Goal: Information Seeking & Learning: Learn about a topic

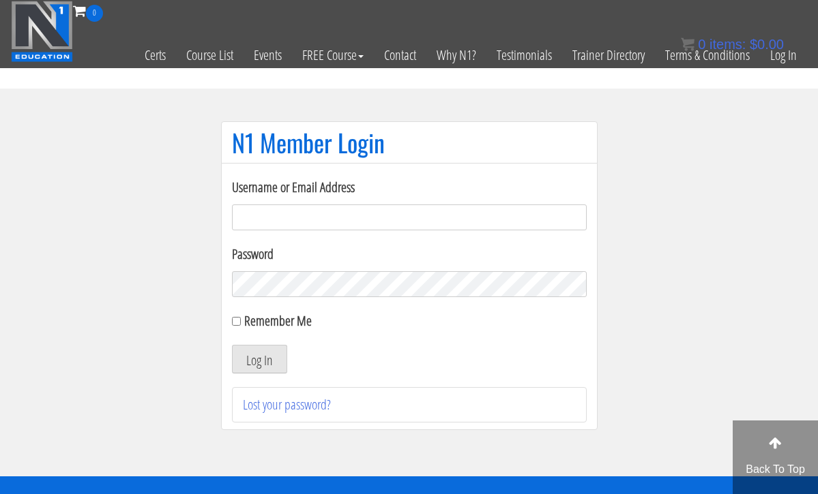
type input "[EMAIL_ADDRESS][DOMAIN_NAME]"
click at [258, 359] on button "Log In" at bounding box center [259, 359] width 55 height 29
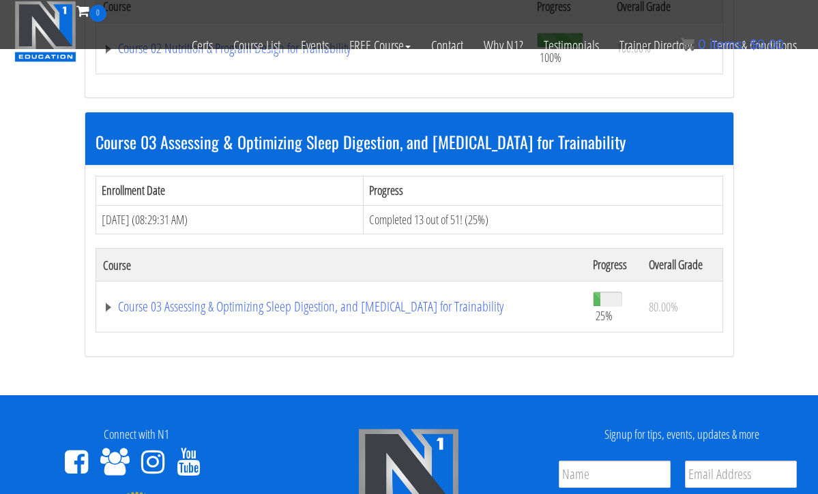
scroll to position [851, 0]
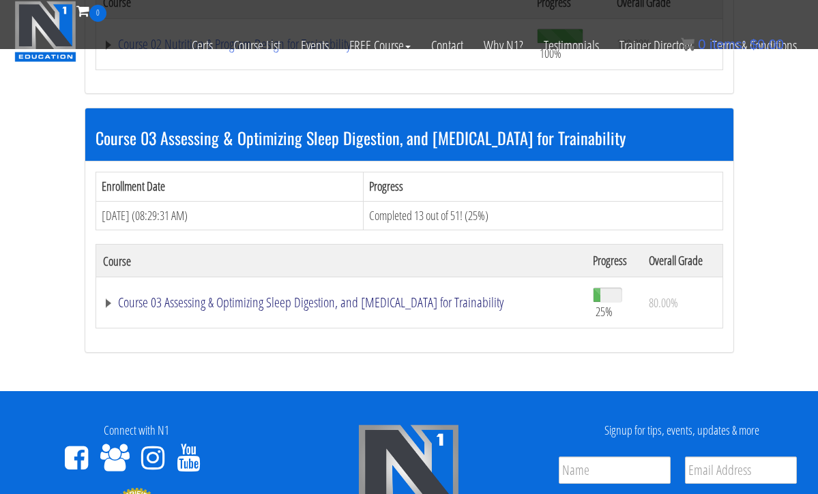
click at [251, 296] on link "Course 03 Assessing & Optimizing Sleep Digestion, and [MEDICAL_DATA] for Traina…" at bounding box center [341, 303] width 476 height 14
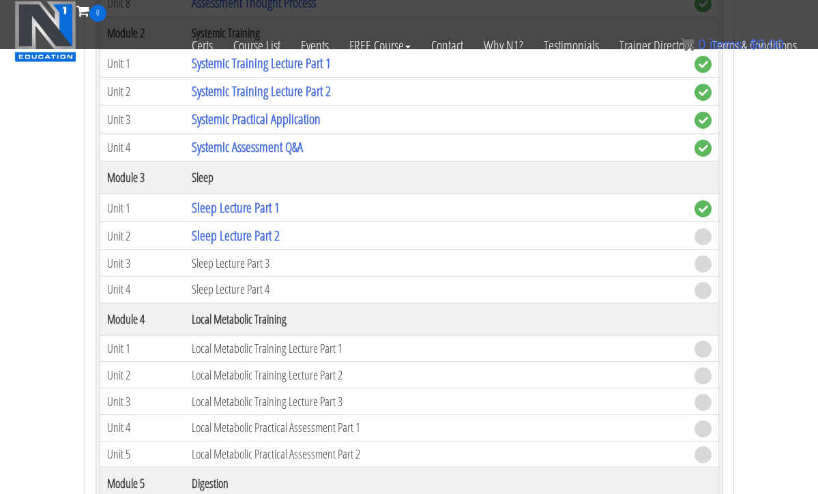
scroll to position [1423, 0]
click at [507, 230] on td "Sleep Lecture Part 2" at bounding box center [436, 237] width 503 height 28
click at [266, 228] on link "Sleep Lecture Part 2" at bounding box center [236, 236] width 88 height 18
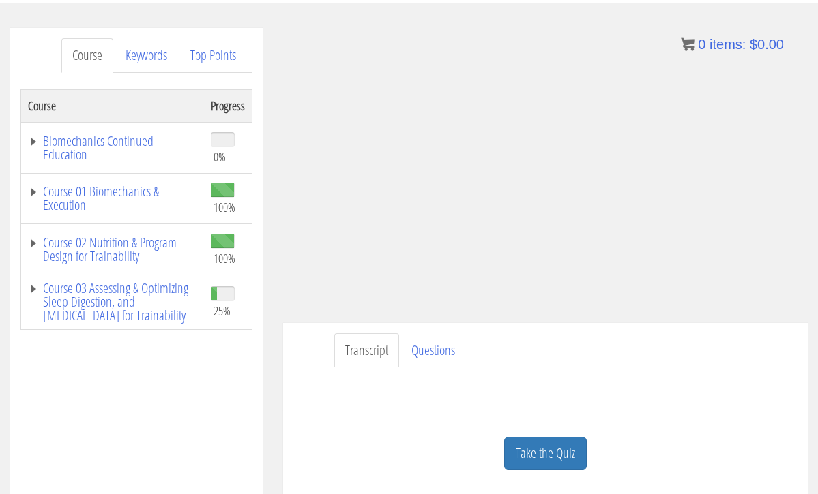
scroll to position [205, 0]
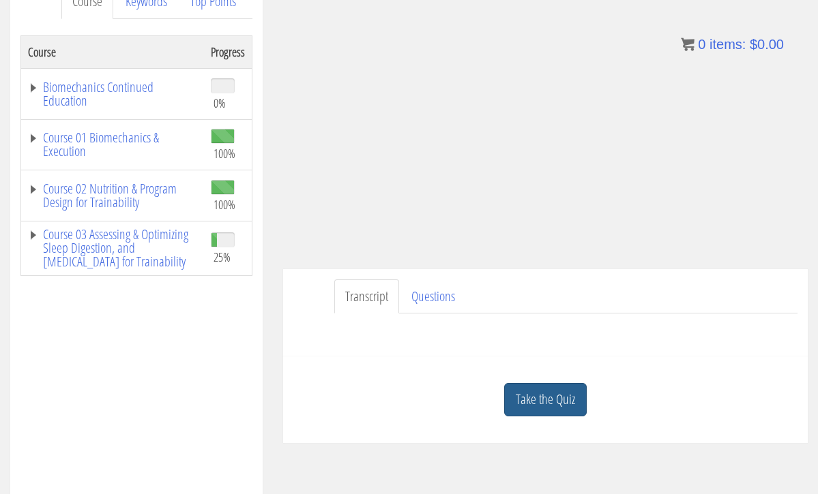
click at [535, 402] on link "Take the Quiz" at bounding box center [545, 399] width 83 height 33
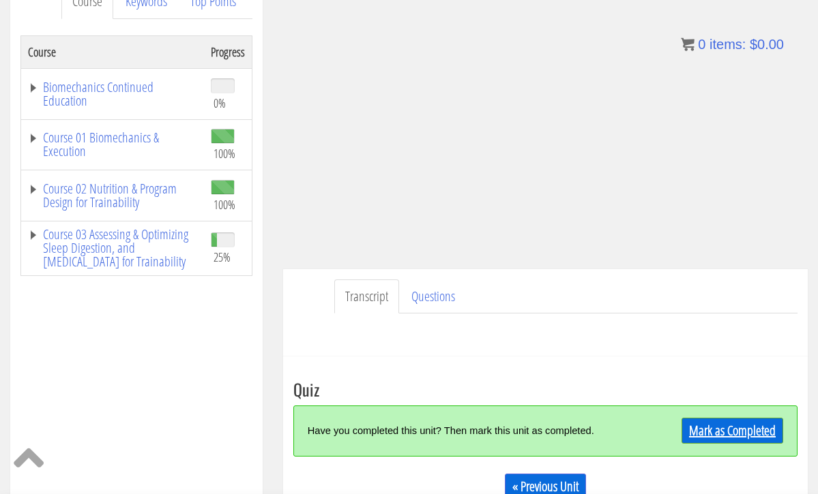
click at [716, 428] on link "Mark as Completed" at bounding box center [732, 431] width 102 height 26
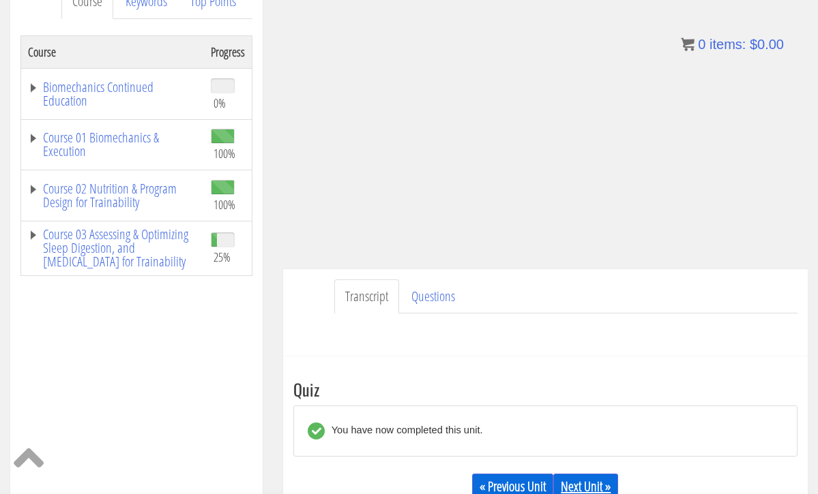
click at [612, 483] on link "Next Unit »" at bounding box center [585, 487] width 65 height 26
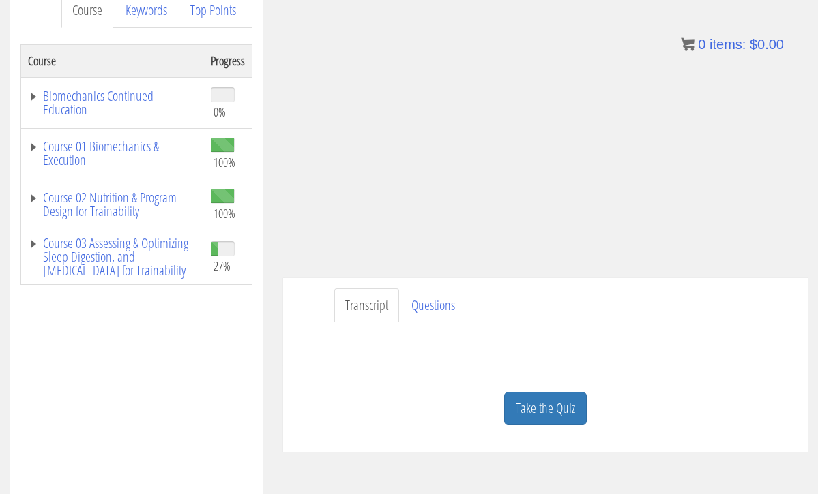
scroll to position [198, 0]
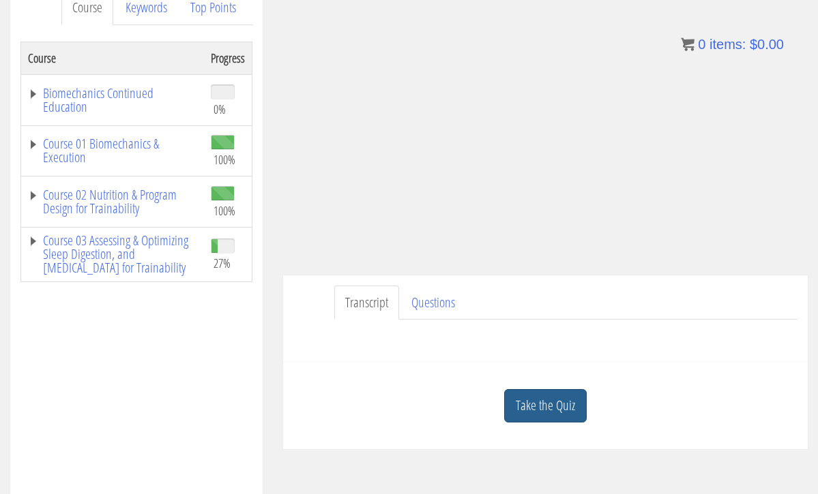
click at [576, 404] on link "Take the Quiz" at bounding box center [545, 405] width 83 height 33
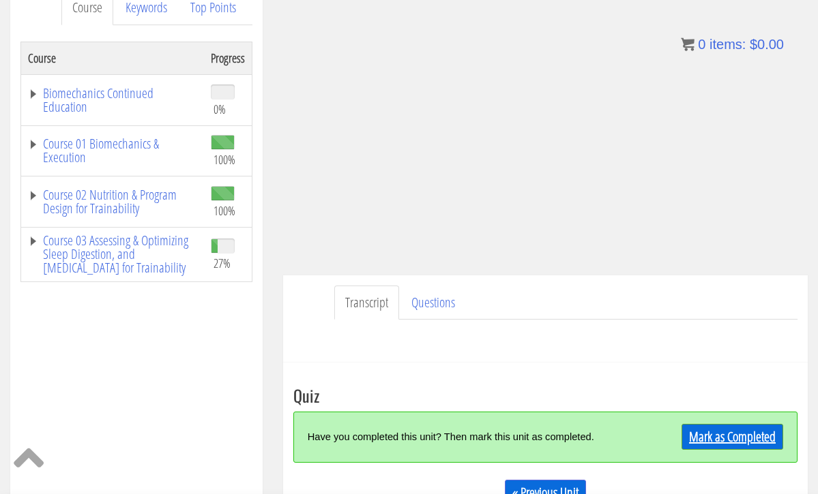
click at [713, 440] on link "Mark as Completed" at bounding box center [732, 437] width 102 height 26
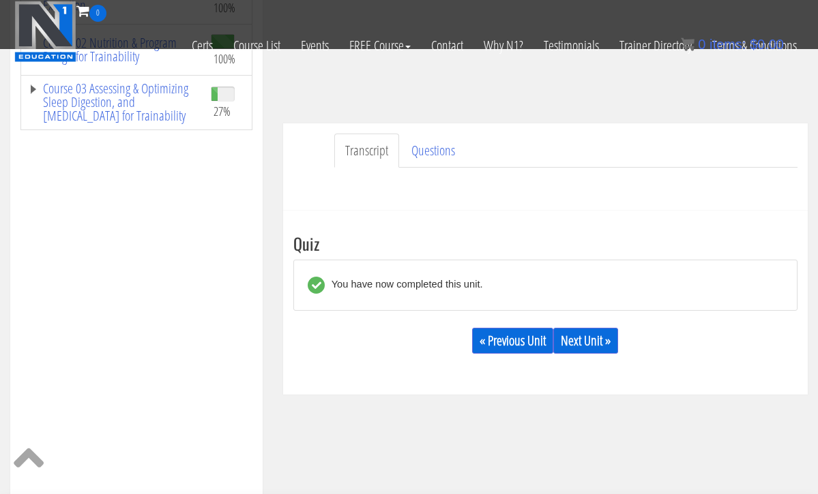
scroll to position [267, 0]
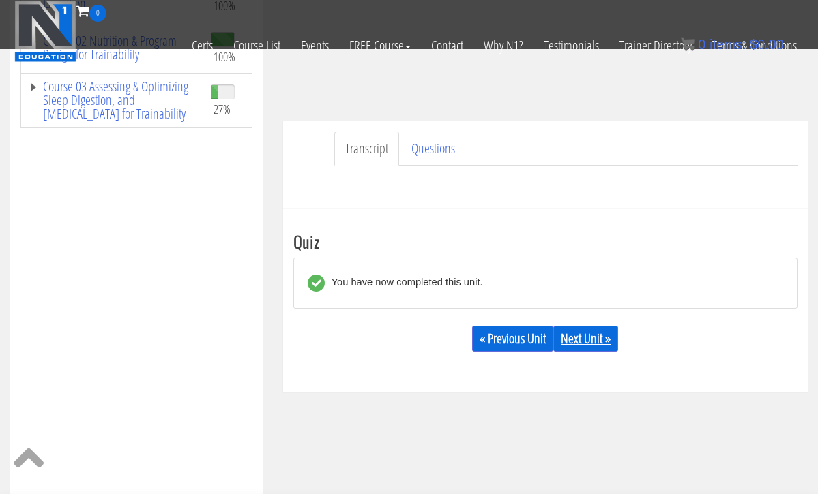
click at [600, 338] on link "Next Unit »" at bounding box center [585, 339] width 65 height 26
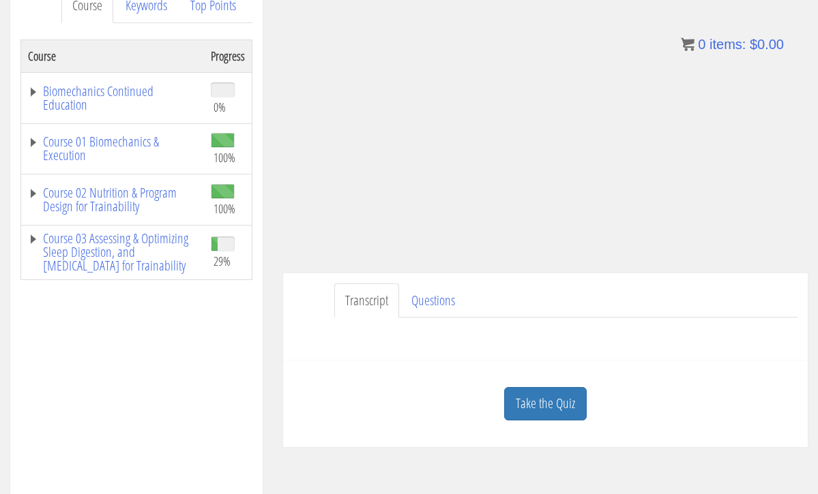
scroll to position [205, 0]
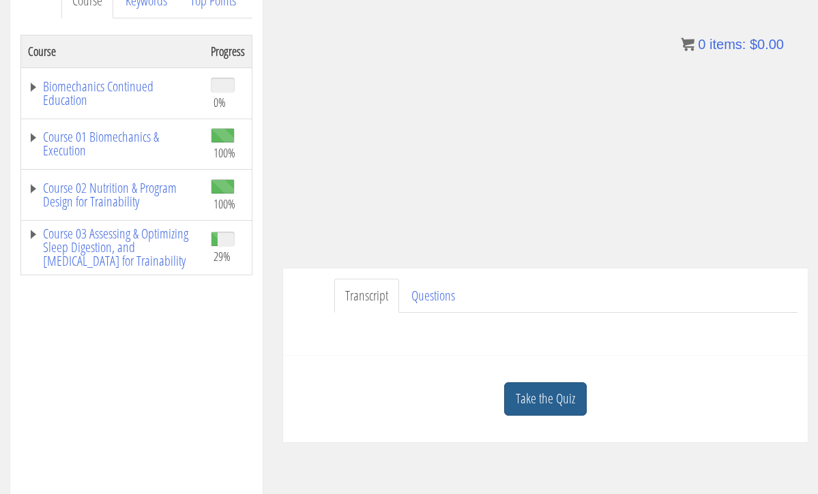
click at [550, 391] on link "Take the Quiz" at bounding box center [545, 399] width 83 height 33
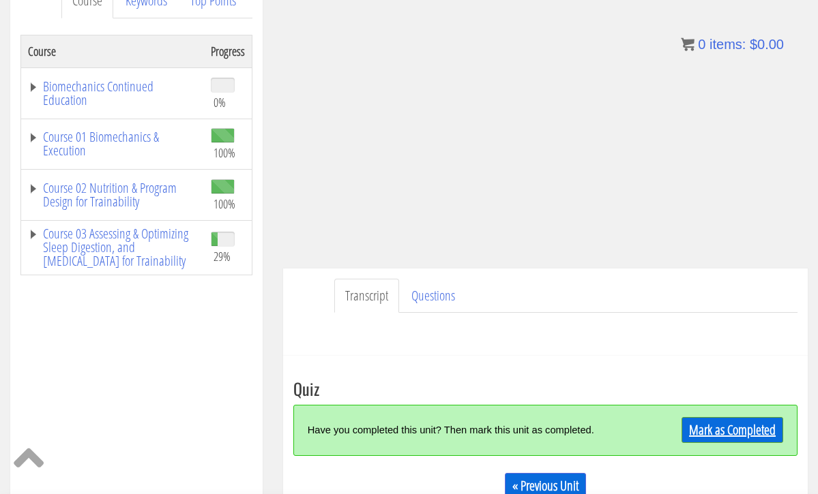
click at [737, 428] on link "Mark as Completed" at bounding box center [732, 430] width 102 height 26
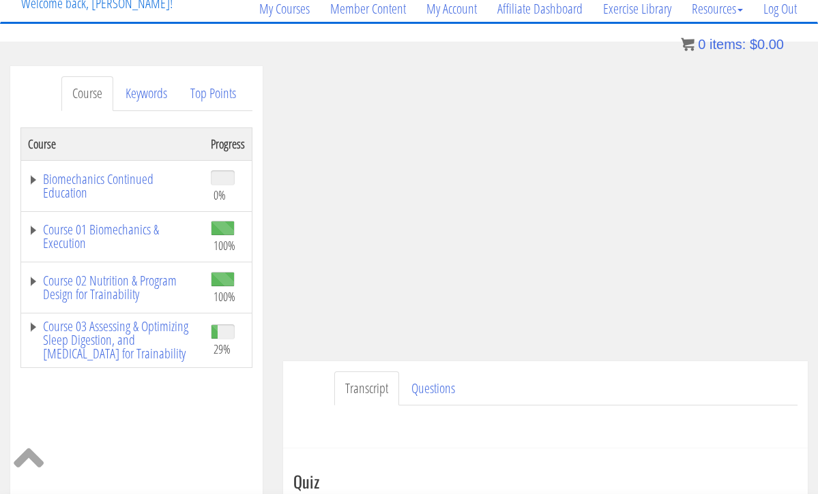
scroll to position [113, 0]
click at [158, 335] on link "Course 03 Assessing & Optimizing Sleep Digestion, and [MEDICAL_DATA] for Traina…" at bounding box center [112, 339] width 169 height 41
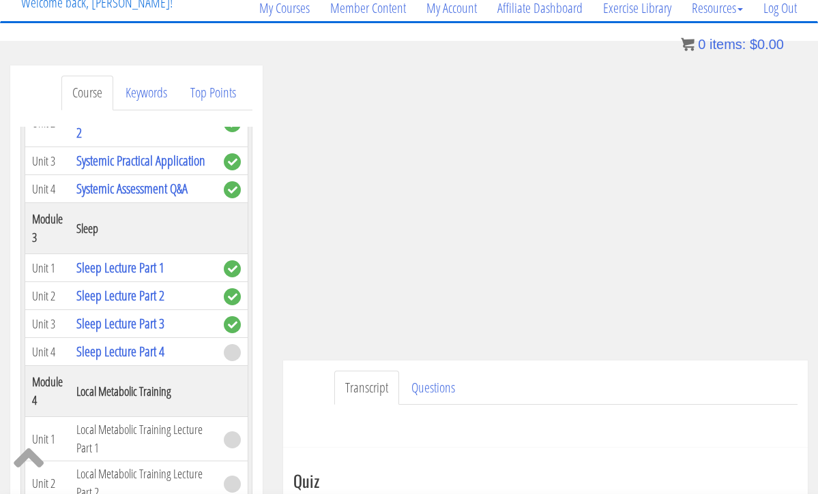
scroll to position [771, 0]
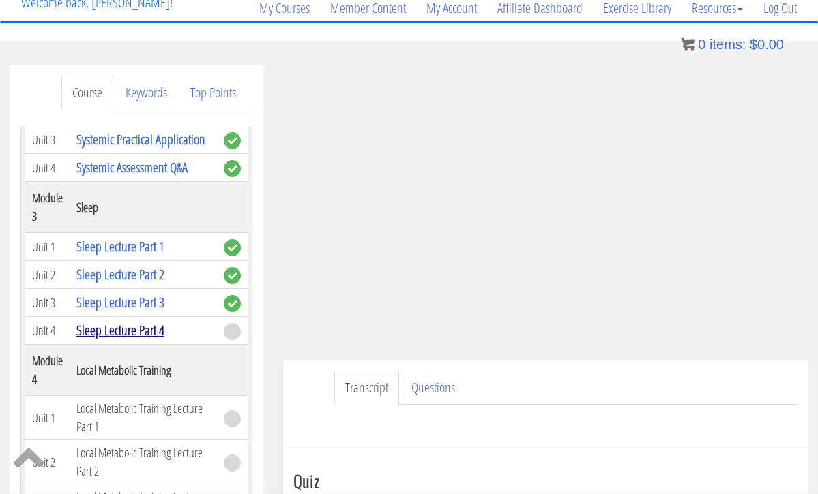
click at [151, 330] on link "Sleep Lecture Part 4" at bounding box center [120, 330] width 88 height 18
click at [144, 405] on td "Local Metabolic Training Lecture Part 1" at bounding box center [143, 418] width 147 height 44
click at [145, 419] on td "Local Metabolic Training Lecture Part 1" at bounding box center [143, 418] width 147 height 44
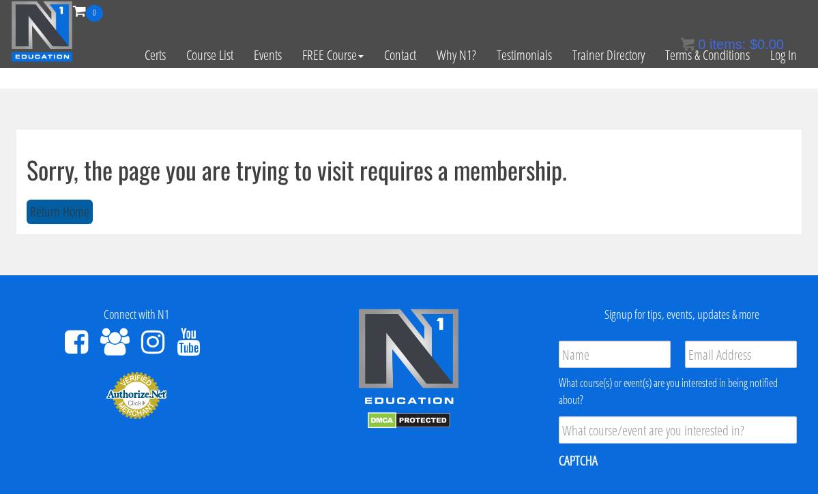
click at [77, 207] on button "Return Home" at bounding box center [60, 212] width 66 height 25
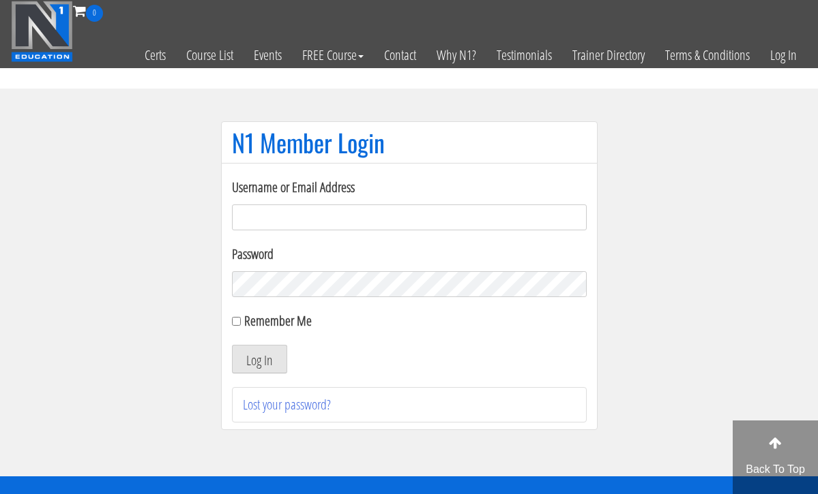
type input "hillary432@hotmail.com"
click at [258, 359] on button "Log In" at bounding box center [259, 359] width 55 height 29
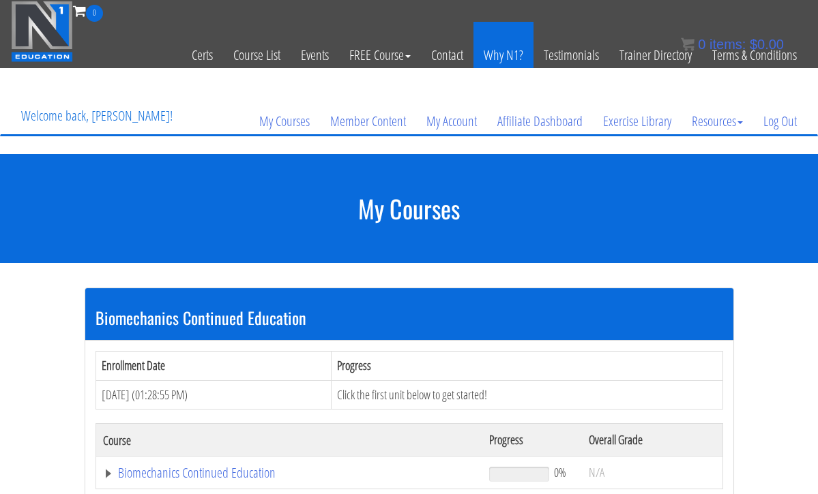
click at [509, 60] on link "Why N1?" at bounding box center [503, 55] width 60 height 67
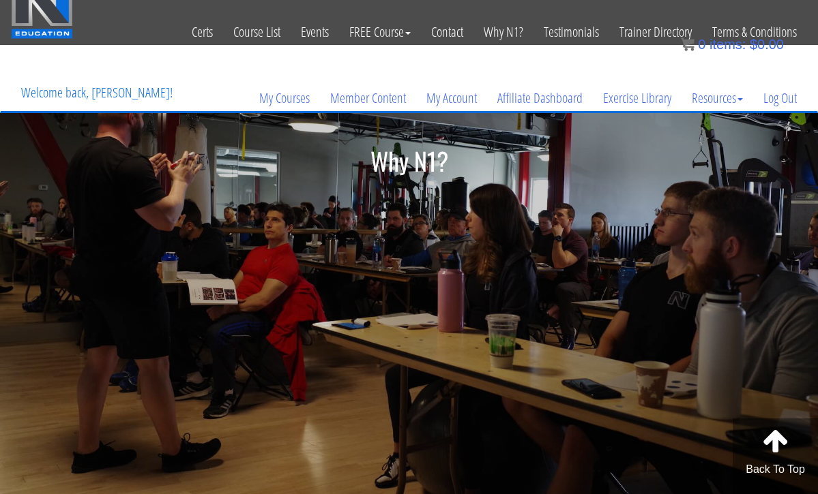
scroll to position [25, 0]
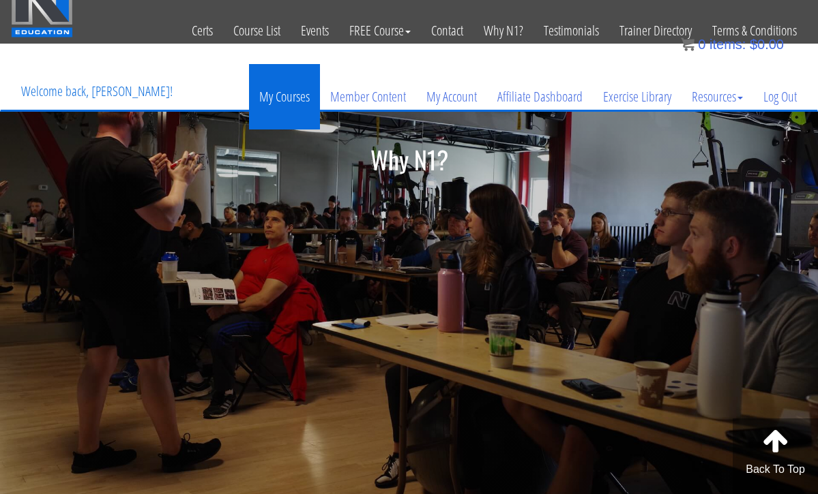
click at [284, 92] on link "My Courses" at bounding box center [284, 96] width 71 height 65
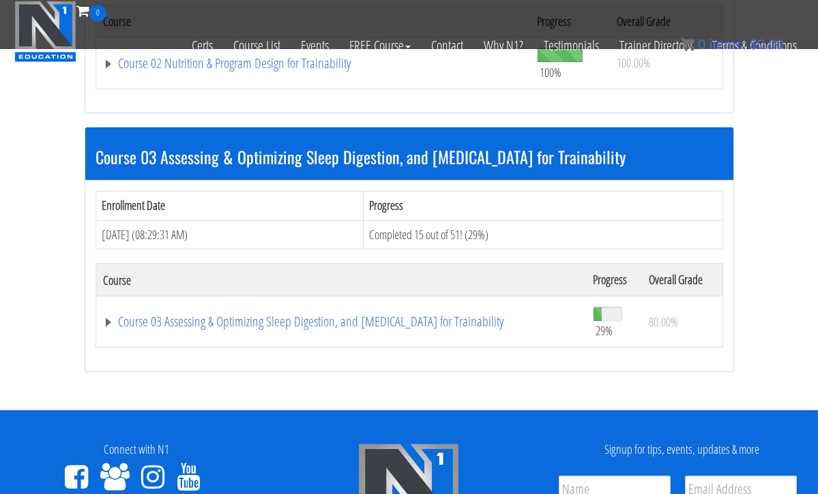
scroll to position [845, 0]
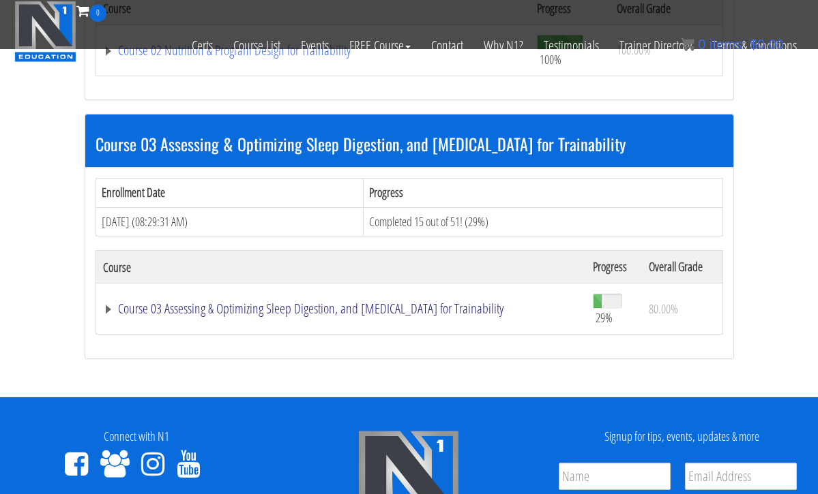
click at [161, 302] on link "Course 03 Assessing & Optimizing Sleep Digestion, and [MEDICAL_DATA] for Traina…" at bounding box center [341, 309] width 476 height 14
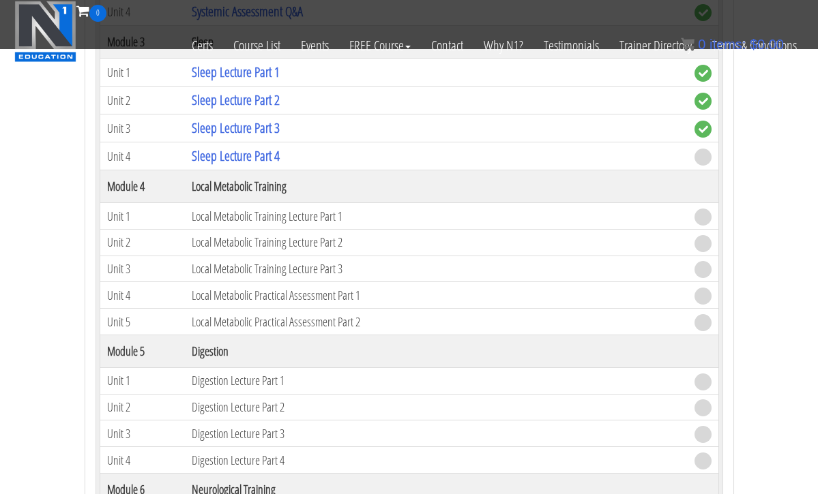
scroll to position [1560, 0]
click at [223, 149] on link "Sleep Lecture Part 4" at bounding box center [236, 155] width 88 height 18
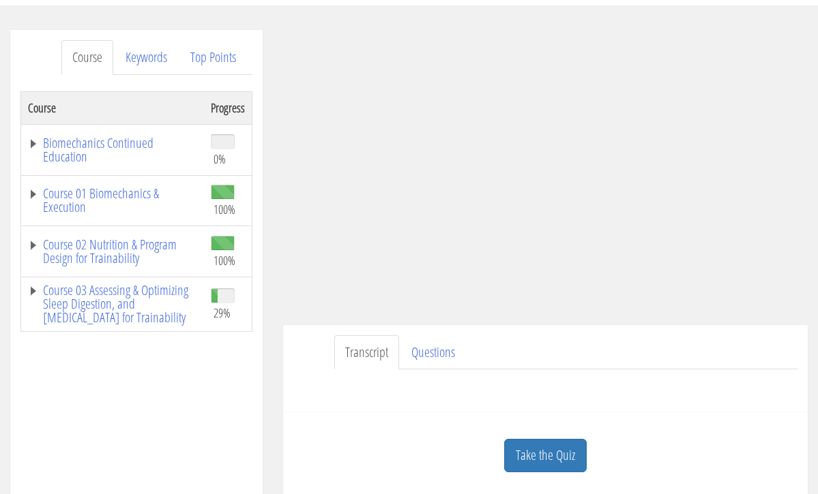
scroll to position [152, 0]
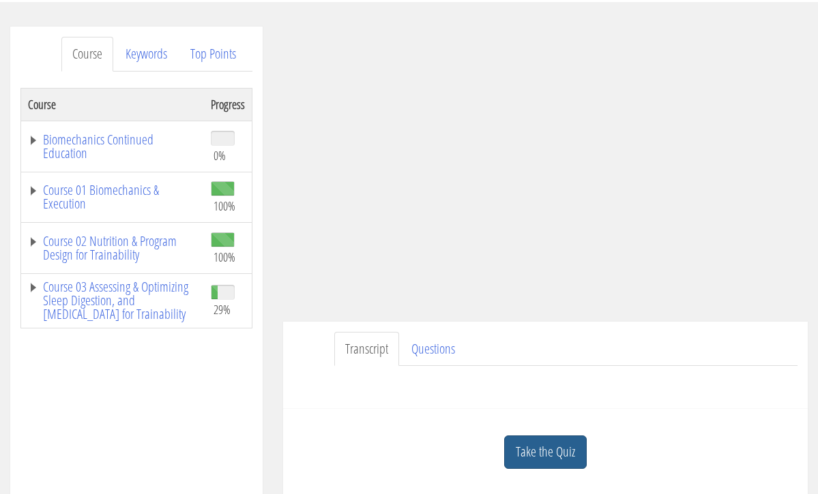
click at [520, 441] on link "Take the Quiz" at bounding box center [545, 452] width 83 height 33
click at [0, 0] on h3 "Quiz" at bounding box center [0, 0] width 0 height 0
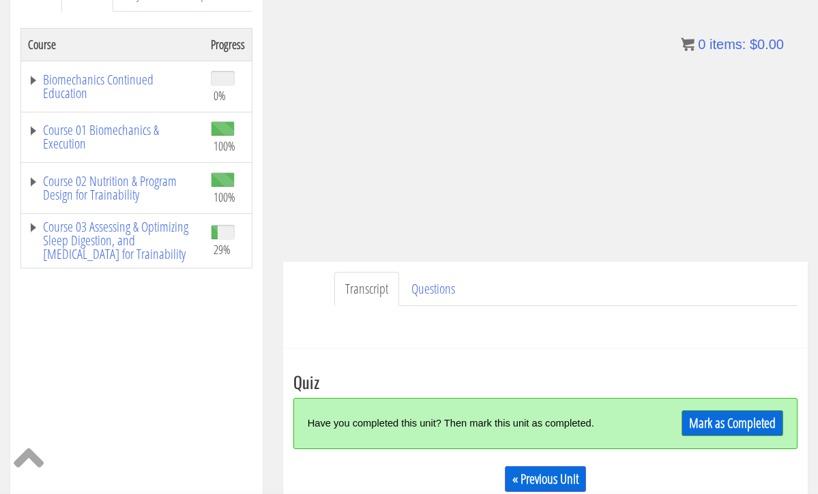
scroll to position [218, 0]
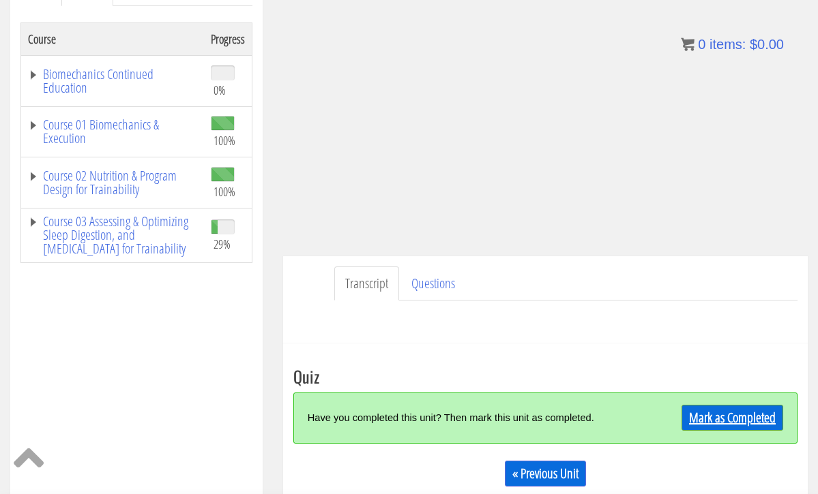
click at [739, 408] on link "Mark as Completed" at bounding box center [732, 418] width 102 height 26
click at [659, 408] on div "Have you completed this unit? Then mark this unit as completed." at bounding box center [483, 418] width 351 height 29
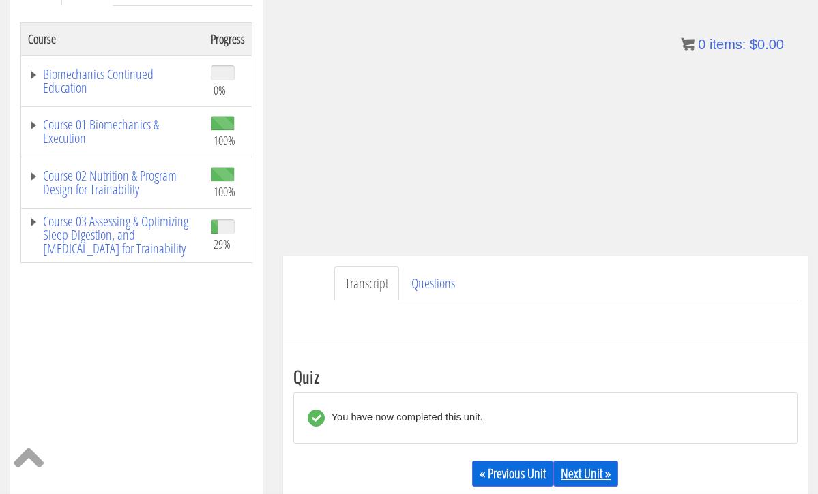
click at [598, 473] on link "Next Unit »" at bounding box center [585, 474] width 65 height 26
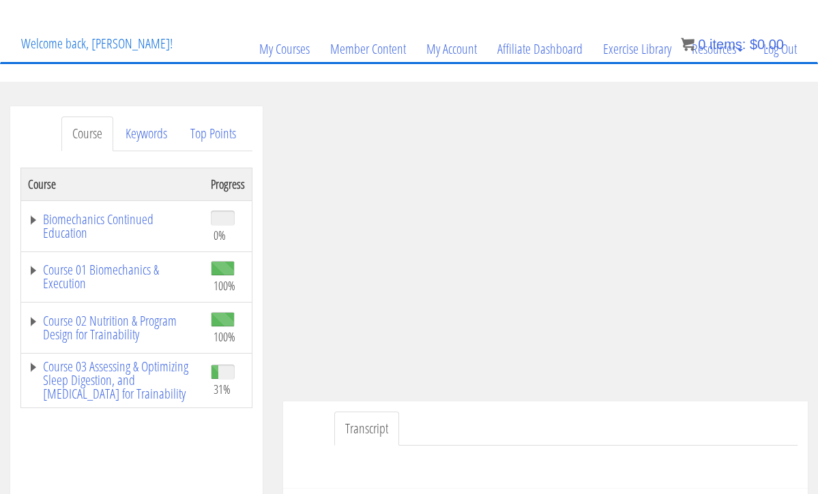
scroll to position [86, 0]
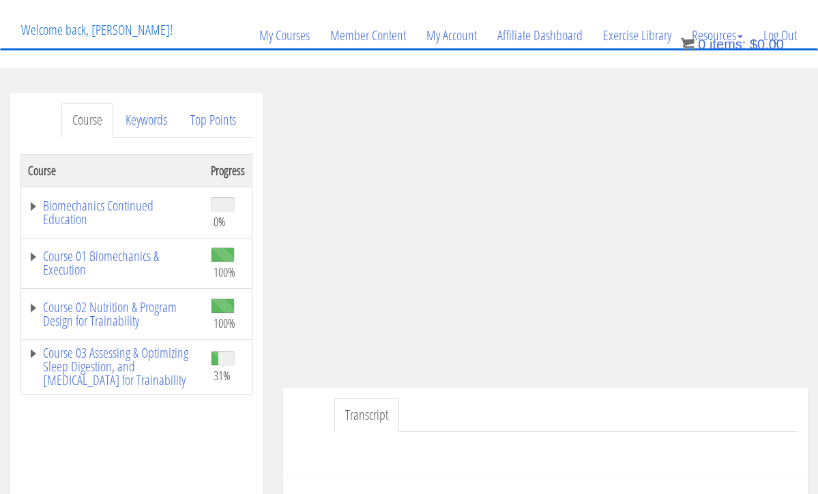
click at [575, 415] on ul "Transcript" at bounding box center [565, 415] width 463 height 35
click at [796, 36] on link "Log Out" at bounding box center [780, 35] width 54 height 65
click at [781, 39] on bdi "$ 0.00" at bounding box center [766, 44] width 34 height 15
